Goal: Task Accomplishment & Management: Use online tool/utility

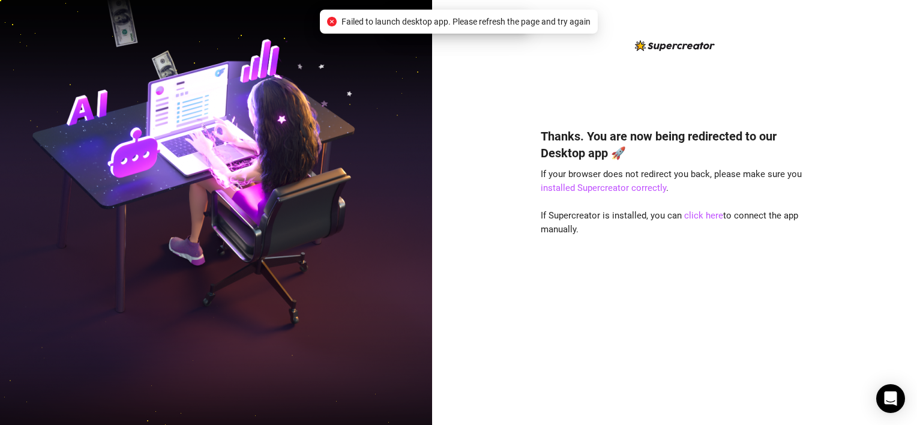
click at [524, 14] on div "Failed to launch desktop app. Please refresh the page and try again" at bounding box center [459, 22] width 278 height 24
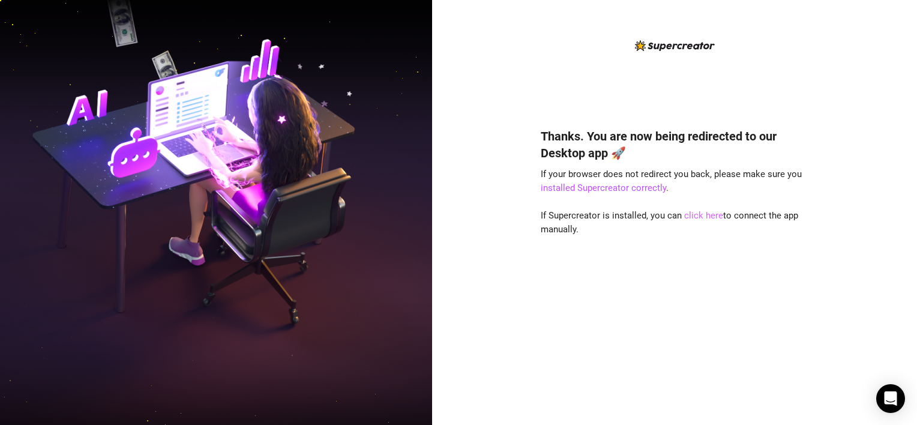
click at [700, 215] on link "click here" at bounding box center [704, 215] width 39 height 11
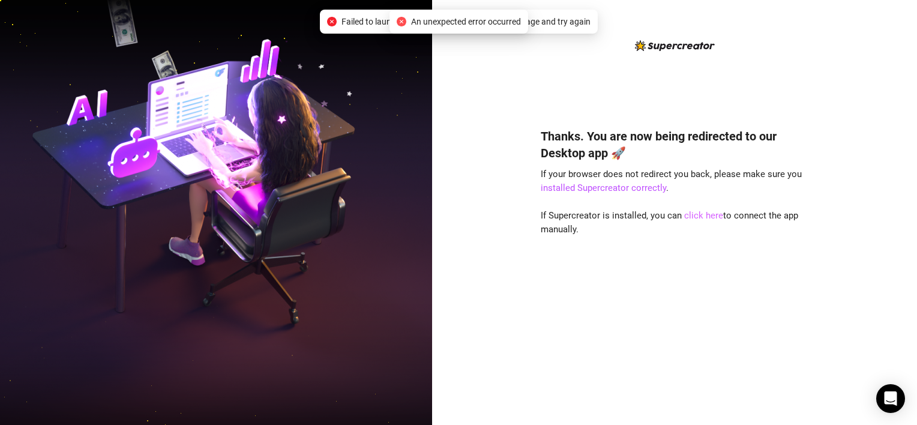
click at [705, 218] on link "click here" at bounding box center [704, 215] width 39 height 11
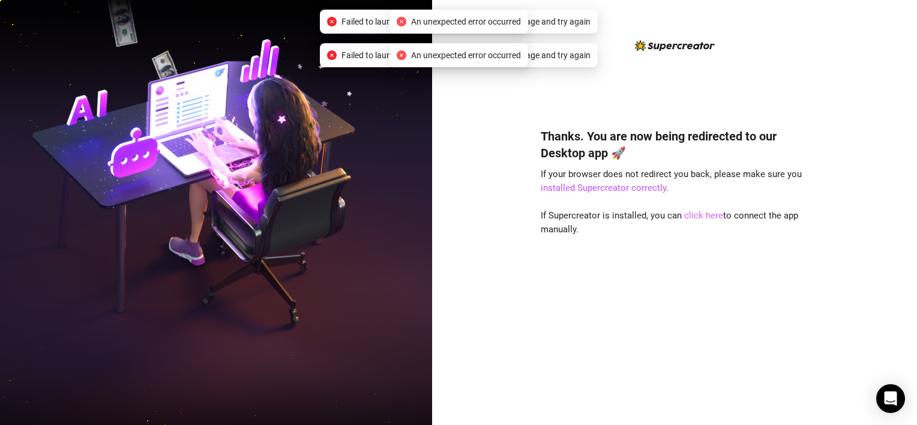
click at [692, 212] on link "click here" at bounding box center [704, 215] width 39 height 11
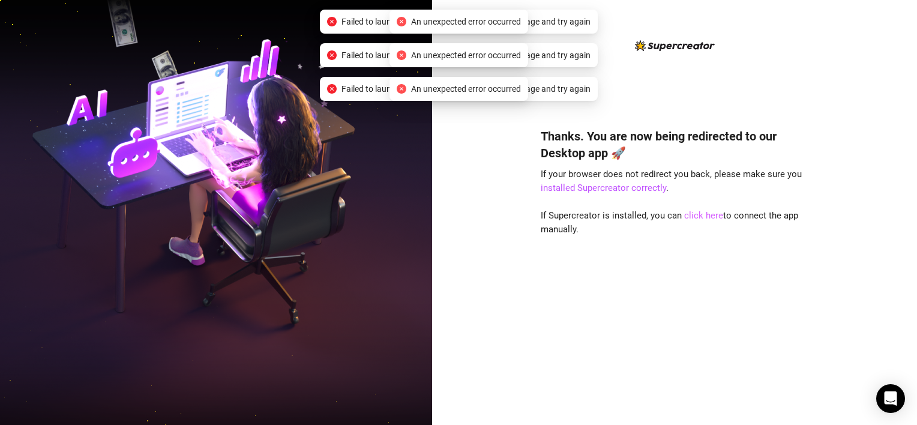
click at [693, 216] on link "click here" at bounding box center [704, 215] width 39 height 11
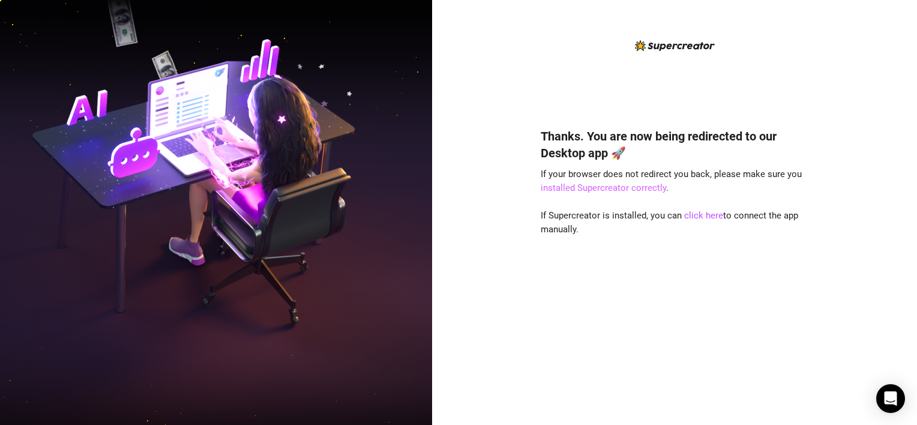
click at [639, 190] on link "installed Supercreator correctly" at bounding box center [603, 188] width 125 height 11
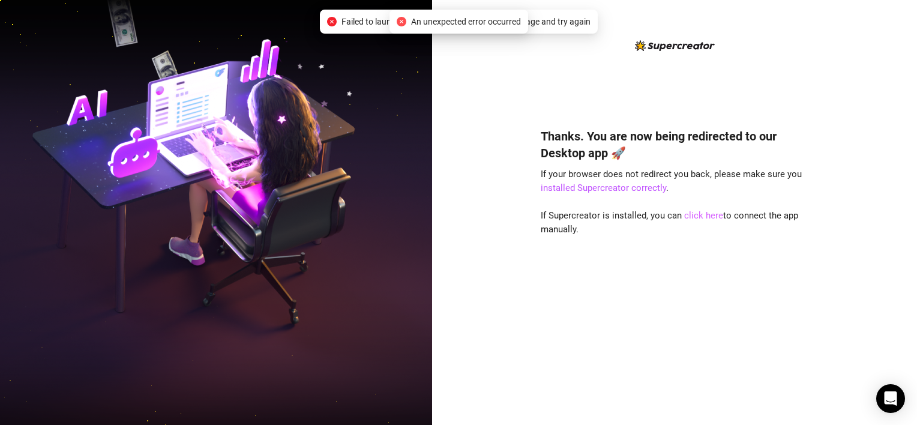
click at [694, 217] on link "click here" at bounding box center [704, 215] width 39 height 11
click at [687, 219] on link "click here" at bounding box center [704, 215] width 39 height 11
